Goal: Task Accomplishment & Management: Use online tool/utility

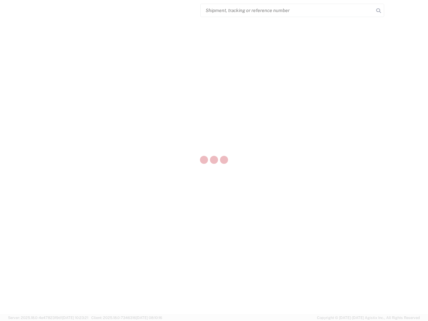
select select "US"
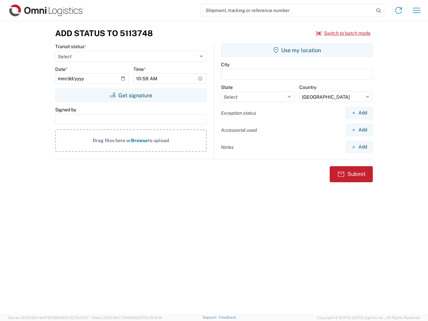
click at [287, 10] on input "search" at bounding box center [286, 10] width 173 height 13
click at [378, 11] on icon at bounding box center [378, 10] width 9 height 9
click at [398, 10] on icon at bounding box center [398, 10] width 11 height 11
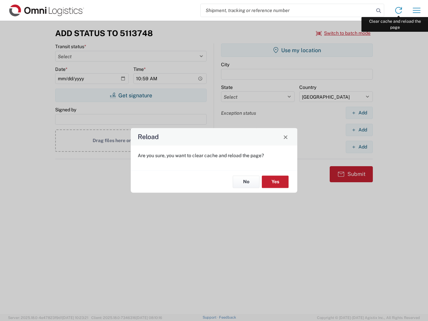
click at [416, 10] on div "Reload Are you sure, you want to clear cache and reload the page? No Yes" at bounding box center [214, 160] width 428 height 321
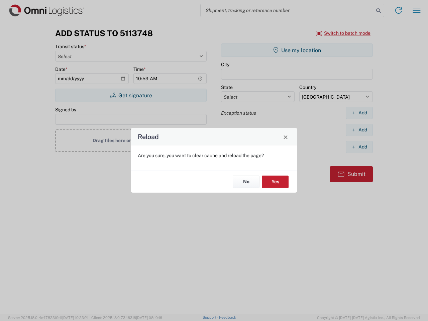
click at [343, 33] on div "Reload Are you sure, you want to clear cache and reload the page? No Yes" at bounding box center [214, 160] width 428 height 321
click at [131, 95] on div "Reload Are you sure, you want to clear cache and reload the page? No Yes" at bounding box center [214, 160] width 428 height 321
click at [297, 50] on div "Reload Are you sure, you want to clear cache and reload the page? No Yes" at bounding box center [214, 160] width 428 height 321
click at [359, 113] on div "Reload Are you sure, you want to clear cache and reload the page? No Yes" at bounding box center [214, 160] width 428 height 321
click at [359, 130] on div "Reload Are you sure, you want to clear cache and reload the page? No Yes" at bounding box center [214, 160] width 428 height 321
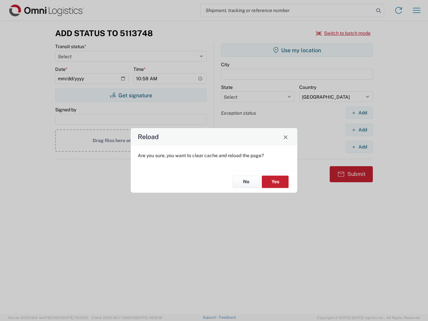
click at [359, 147] on div "Reload Are you sure, you want to clear cache and reload the page? No Yes" at bounding box center [214, 160] width 428 height 321
